Goal: Use online tool/utility: Utilize a website feature to perform a specific function

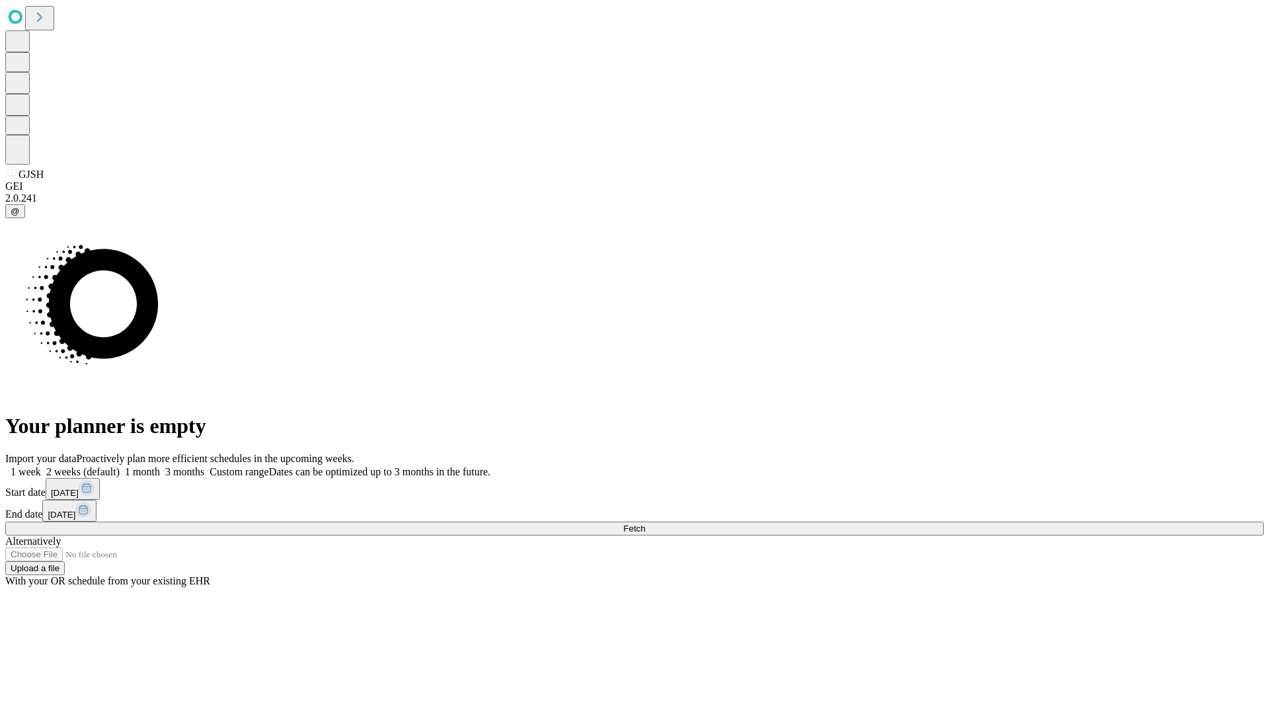
click at [645, 523] on span "Fetch" at bounding box center [634, 528] width 22 height 10
